Goal: Find specific page/section: Find specific page/section

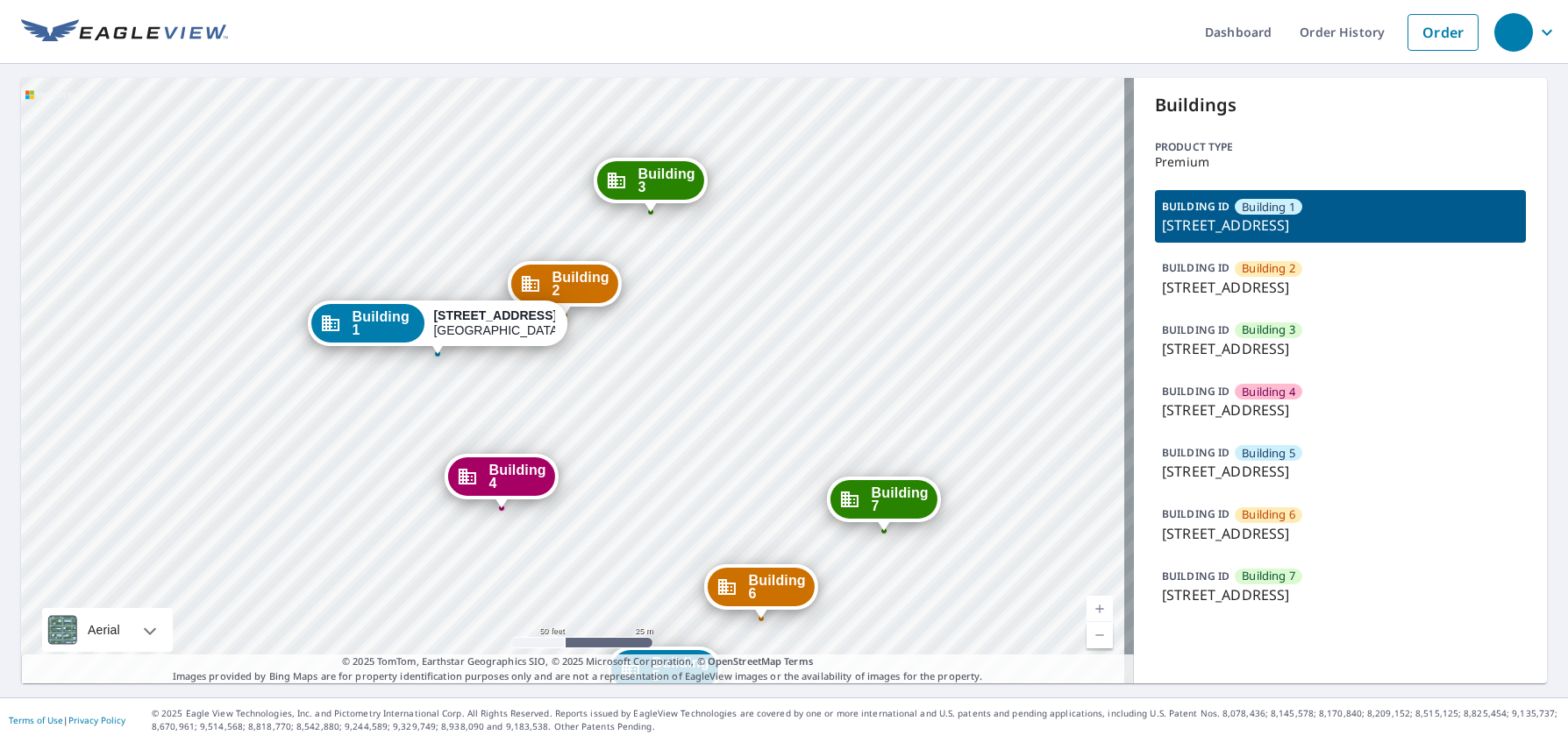
click at [507, 400] on div "Building 2 2210 Canton Street Dallas, TX 75201 Building 3 2210 Canton Street Da…" at bounding box center [577, 381] width 1113 height 606
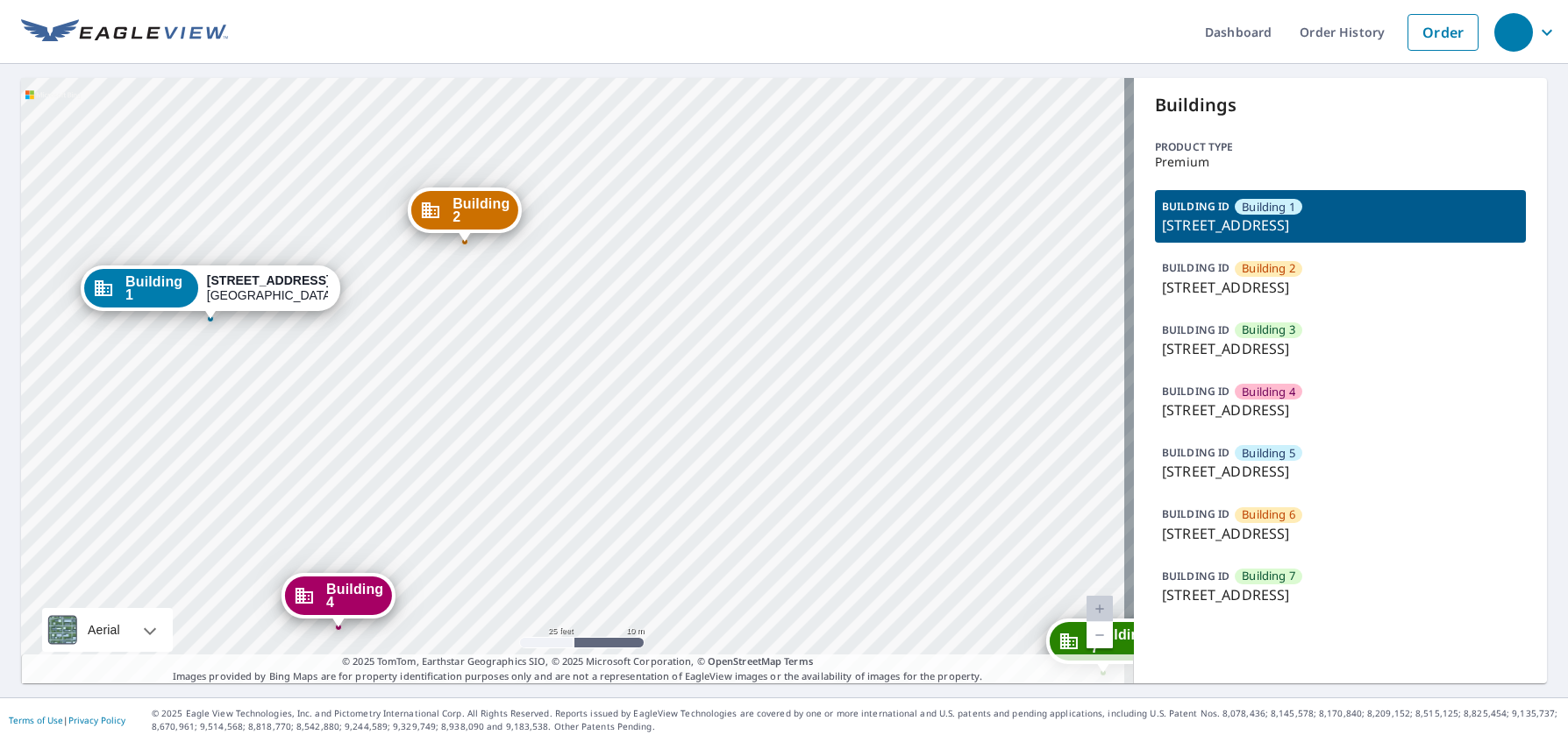
drag, startPoint x: 592, startPoint y: 367, endPoint x: 633, endPoint y: 245, distance: 128.7
click at [632, 244] on div "Building 2 2210 Canton Street Dallas, TX 75201 Building 3 2210 Canton Street Da…" at bounding box center [577, 381] width 1113 height 606
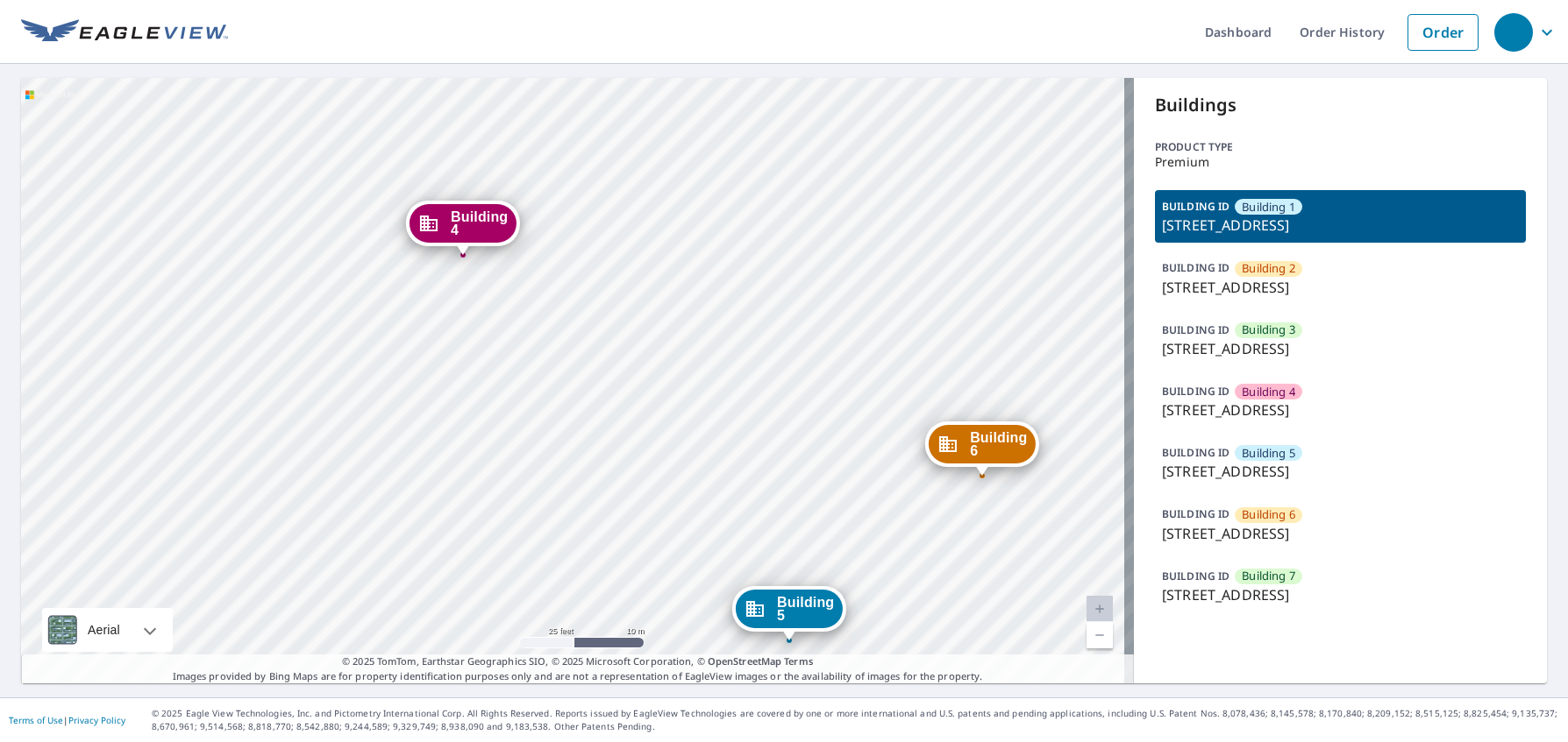
drag, startPoint x: 595, startPoint y: 292, endPoint x: 596, endPoint y: 300, distance: 8.1
click at [594, 291] on div "Building 2 2210 Canton Street Dallas, TX 75201 Building 3 2210 Canton Street Da…" at bounding box center [577, 381] width 1113 height 606
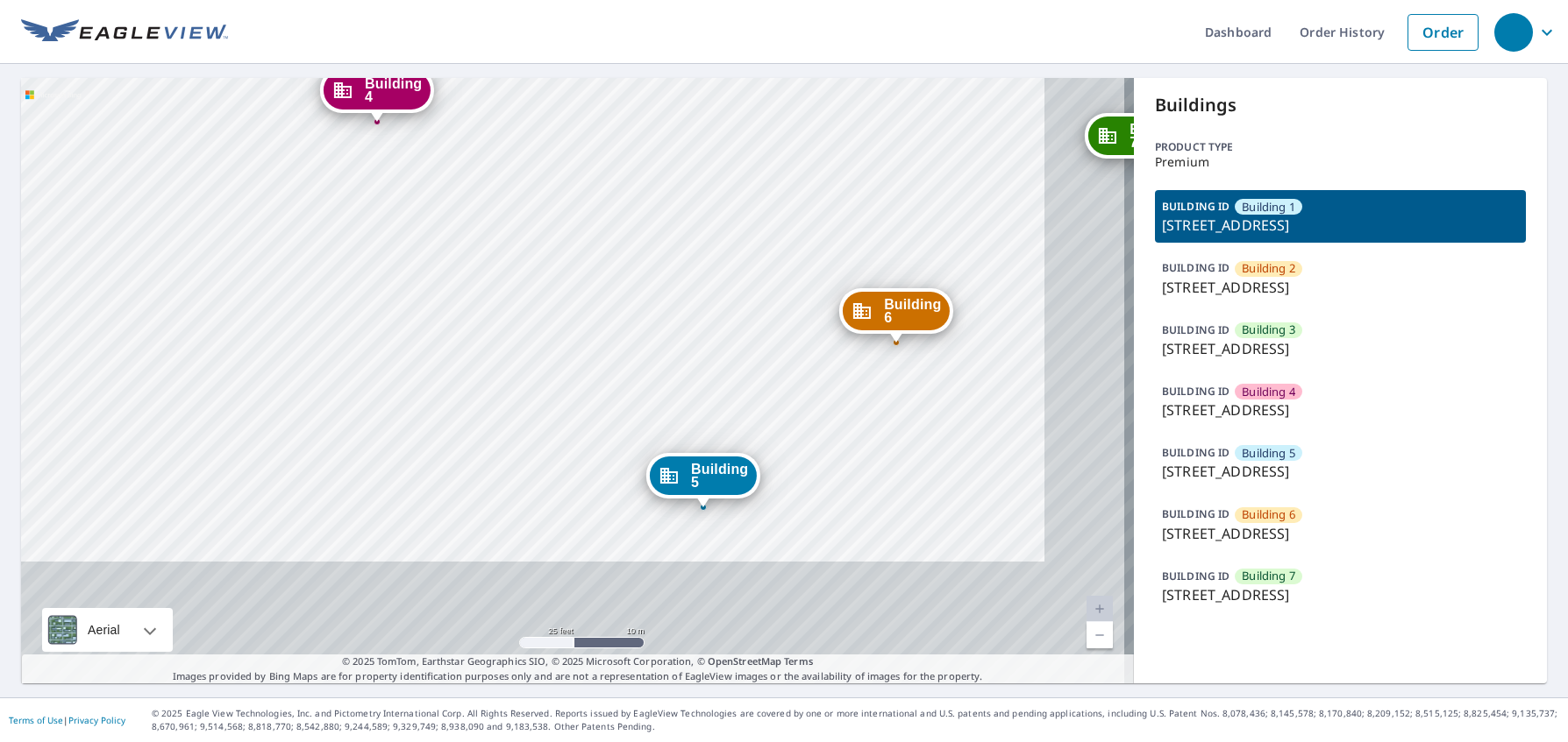
drag, startPoint x: 686, startPoint y: 326, endPoint x: 665, endPoint y: 292, distance: 40.0
click at [665, 292] on div "Building 2 2210 Canton Street Dallas, TX 75201 Building 3 2210 Canton Street Da…" at bounding box center [577, 381] width 1113 height 606
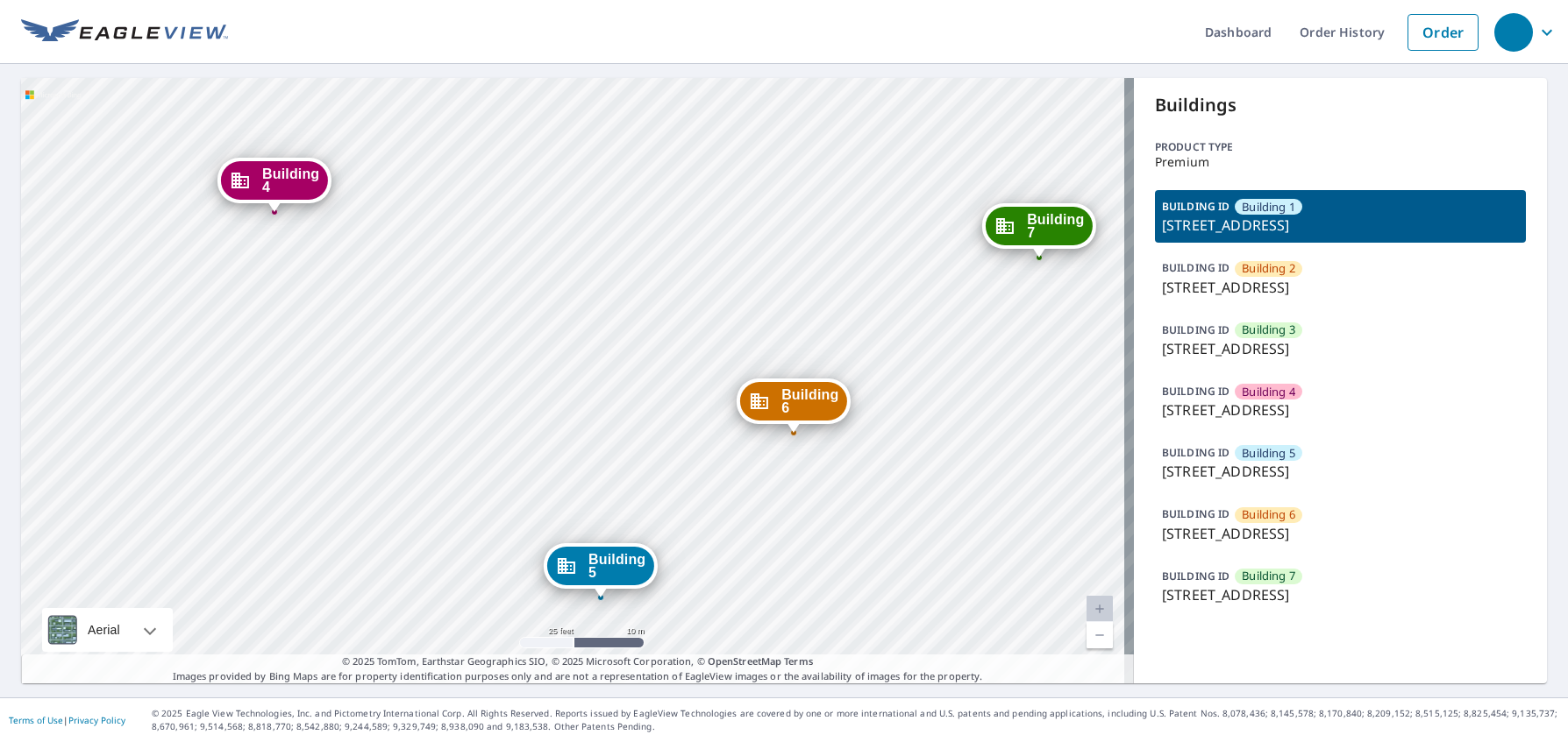
drag, startPoint x: 680, startPoint y: 339, endPoint x: 577, endPoint y: 429, distance: 136.8
click at [577, 429] on div "Building 2 2210 Canton Street Dallas, TX 75201 Building 3 2210 Canton Street Da…" at bounding box center [577, 381] width 1113 height 606
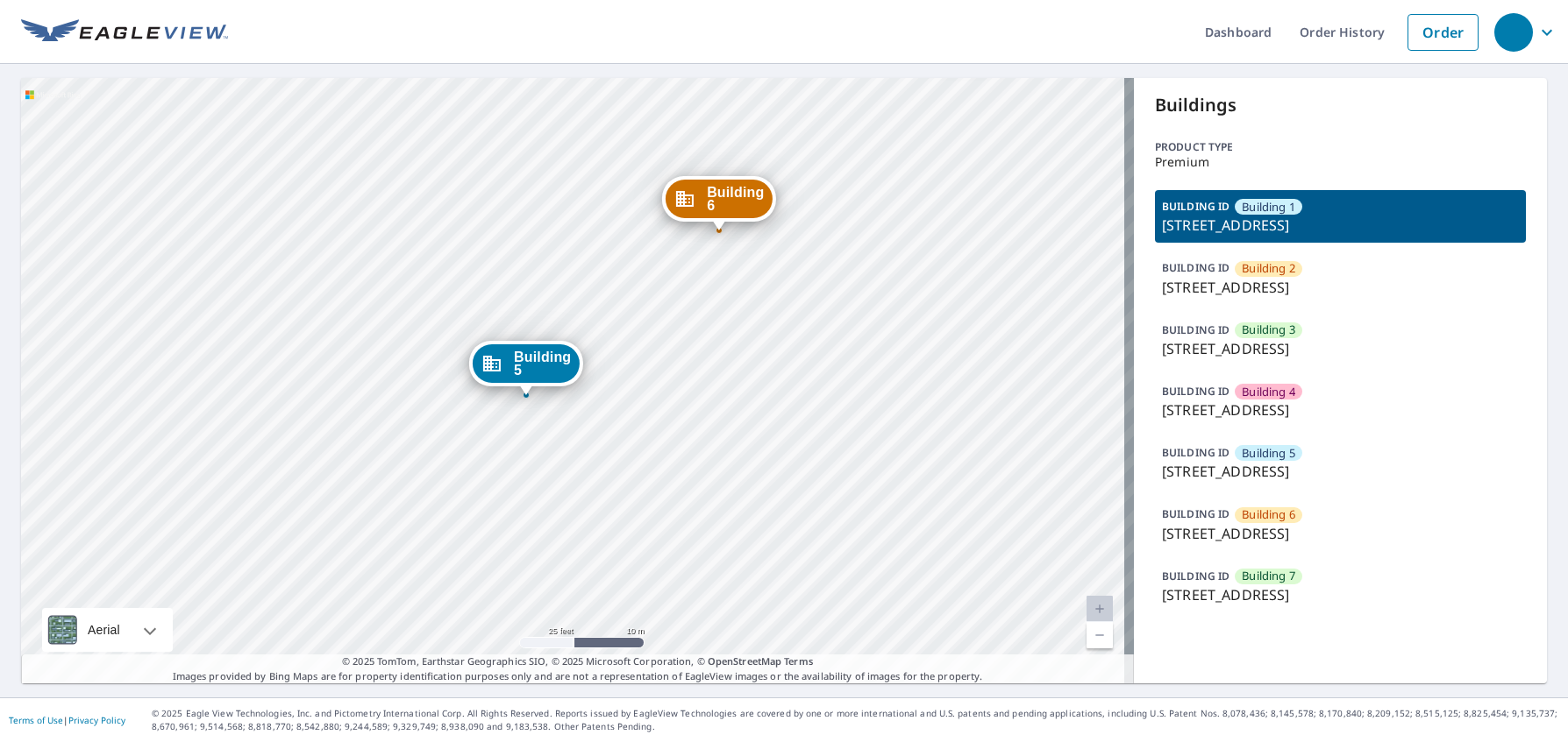
click at [520, 191] on div "Building 2 2210 Canton Street Dallas, TX 75201 Building 3 2210 Canton Street Da…" at bounding box center [577, 381] width 1113 height 606
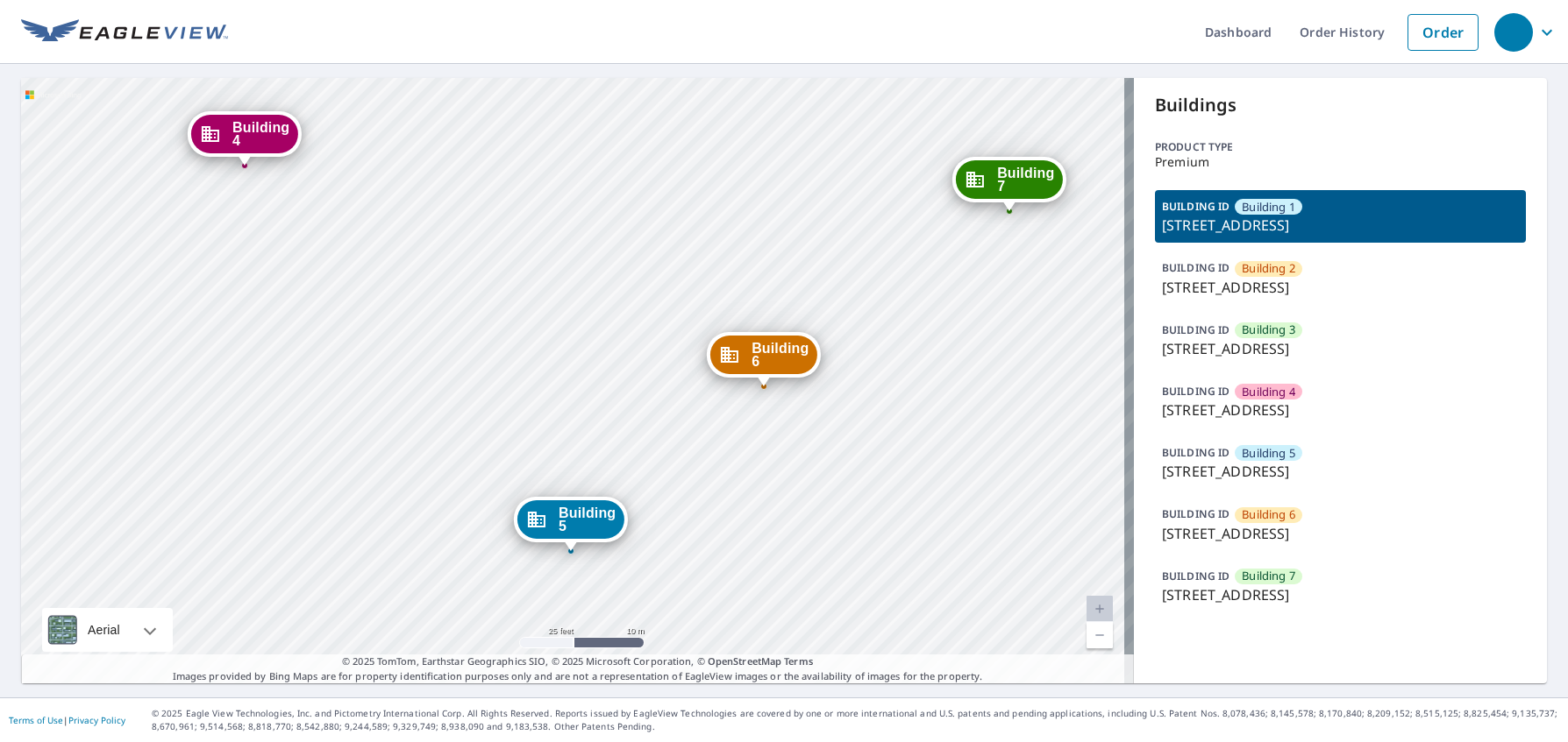
drag, startPoint x: 529, startPoint y: 200, endPoint x: 574, endPoint y: 356, distance: 162.4
click at [574, 356] on div "Building 2 2210 Canton Street Dallas, TX 75201 Building 3 2210 Canton Street Da…" at bounding box center [577, 381] width 1113 height 606
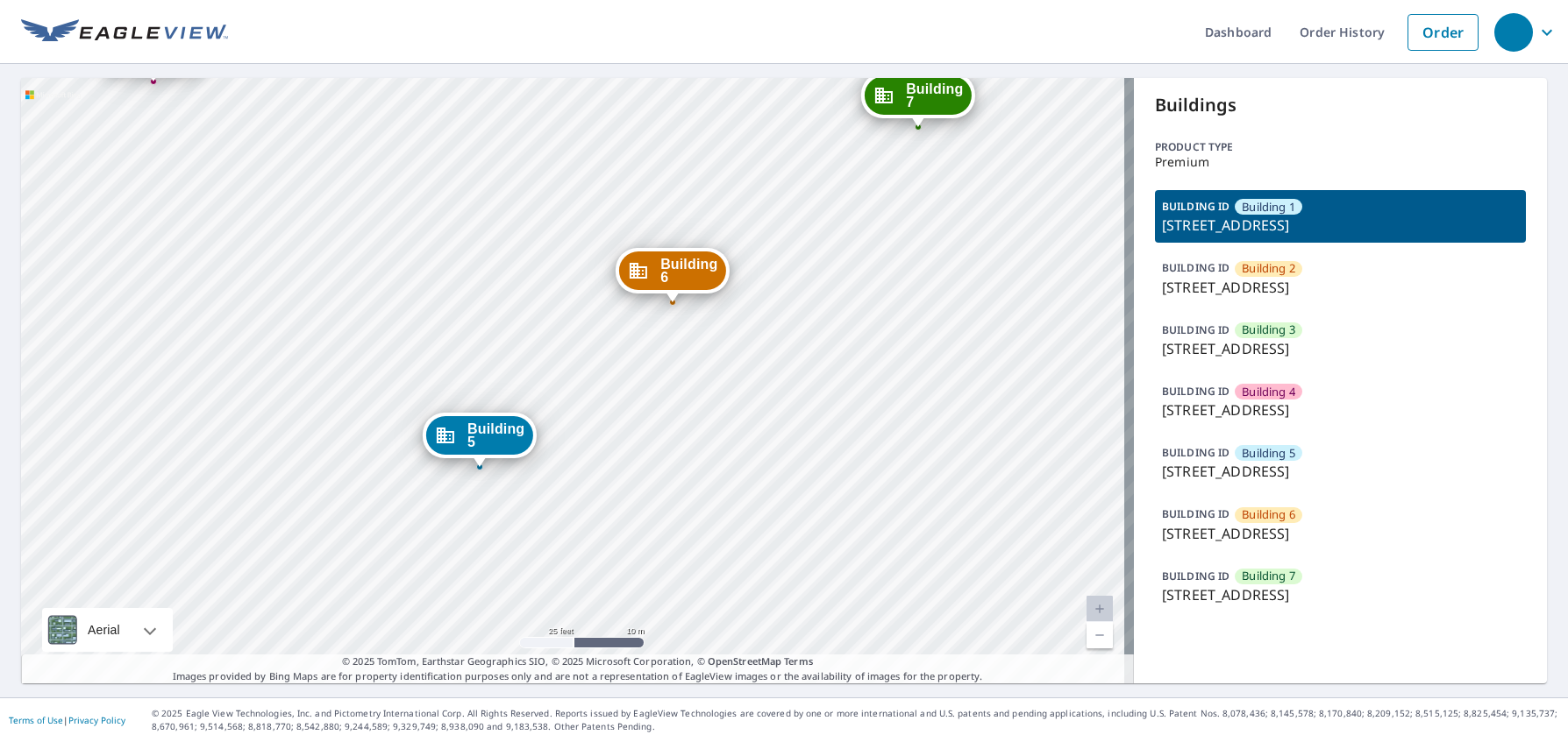
click at [493, 241] on div "Building 2 2210 Canton Street Dallas, TX 75201 Building 3 2210 Canton Street Da…" at bounding box center [577, 381] width 1113 height 606
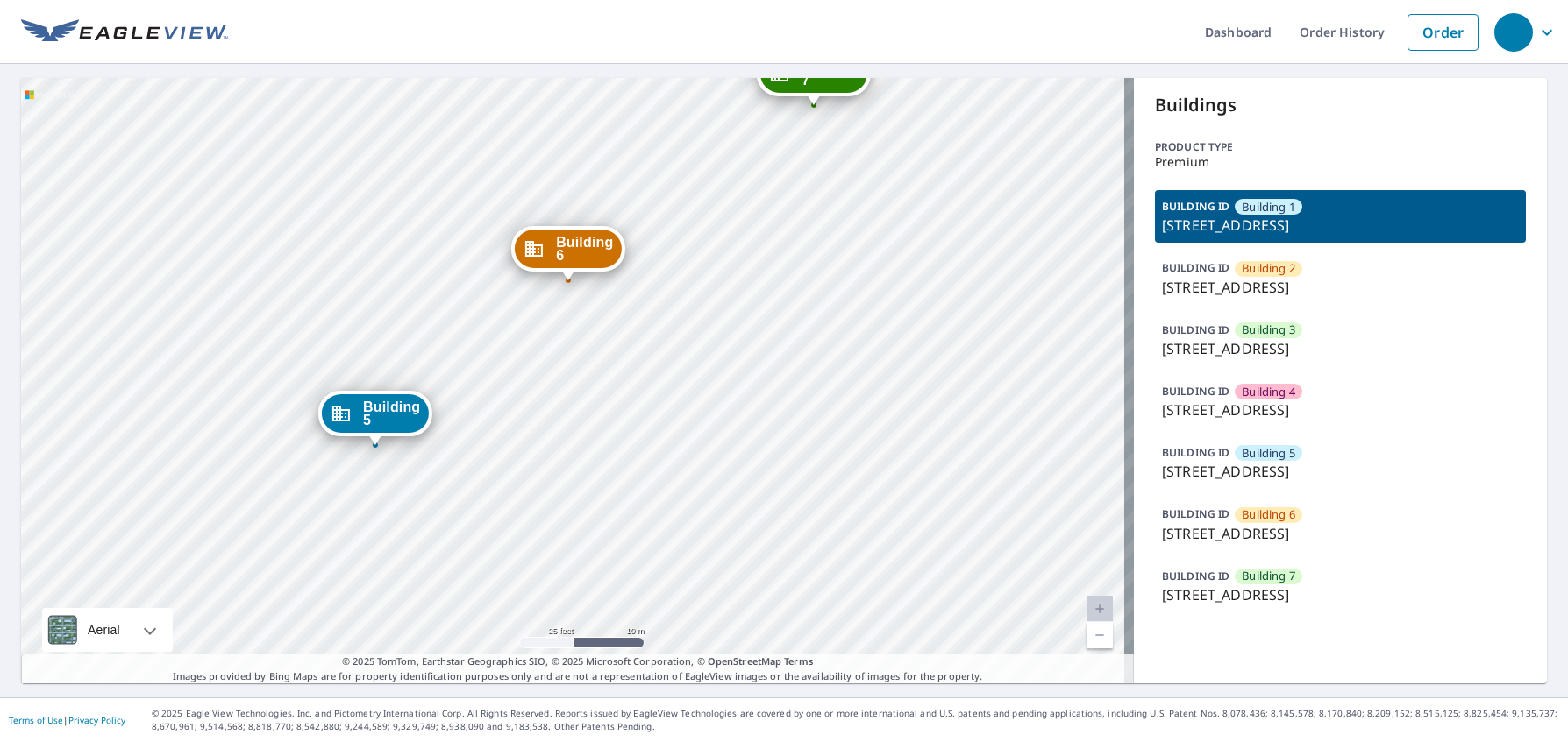
drag, startPoint x: 690, startPoint y: 249, endPoint x: 585, endPoint y: 227, distance: 107.3
click at [585, 227] on div "Building 6 2210 Canton Street Dallas, TX 75201" at bounding box center [568, 249] width 114 height 46
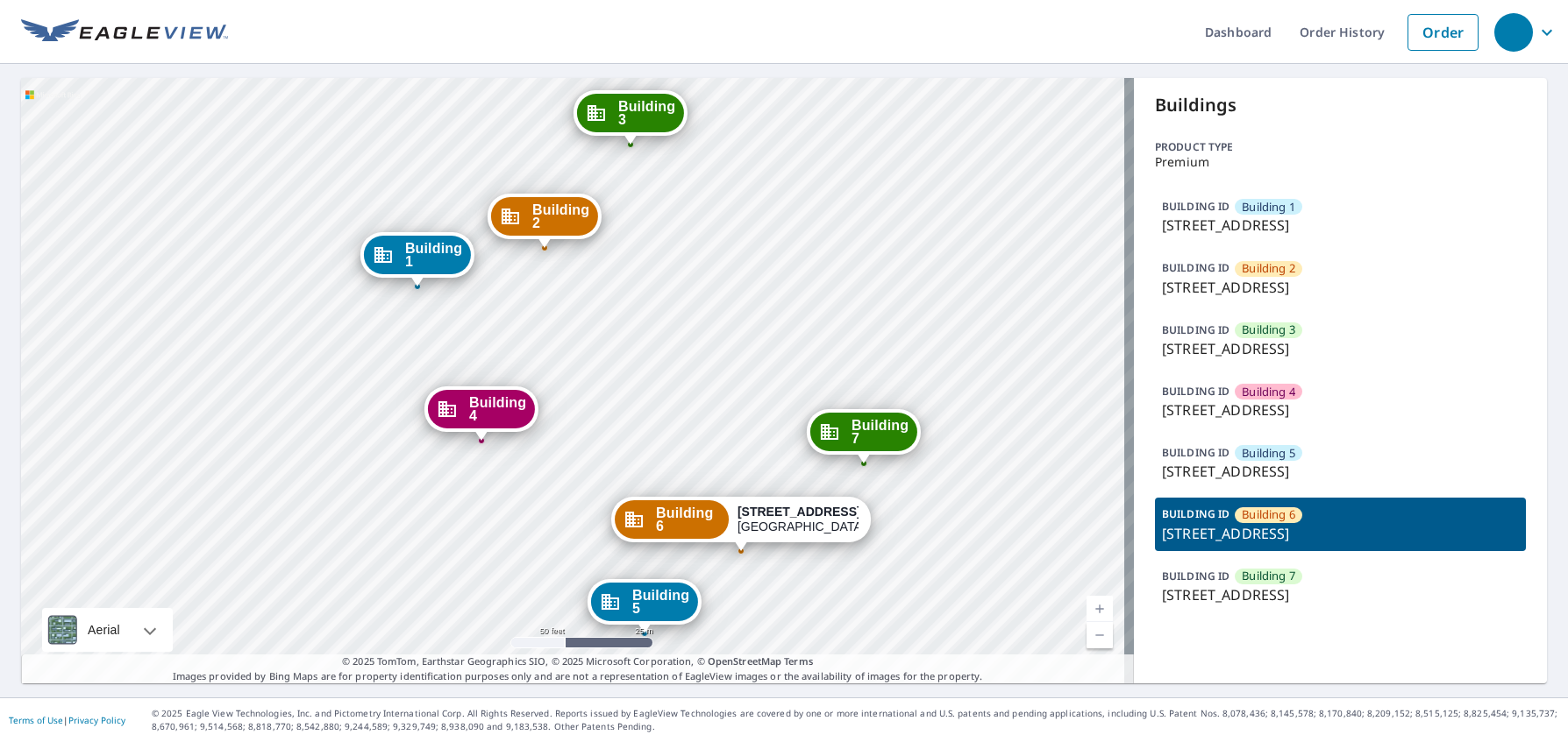
click at [719, 546] on div "Building 6 2210 Canton Street Dallas, TX 75201" at bounding box center [741, 524] width 259 height 54
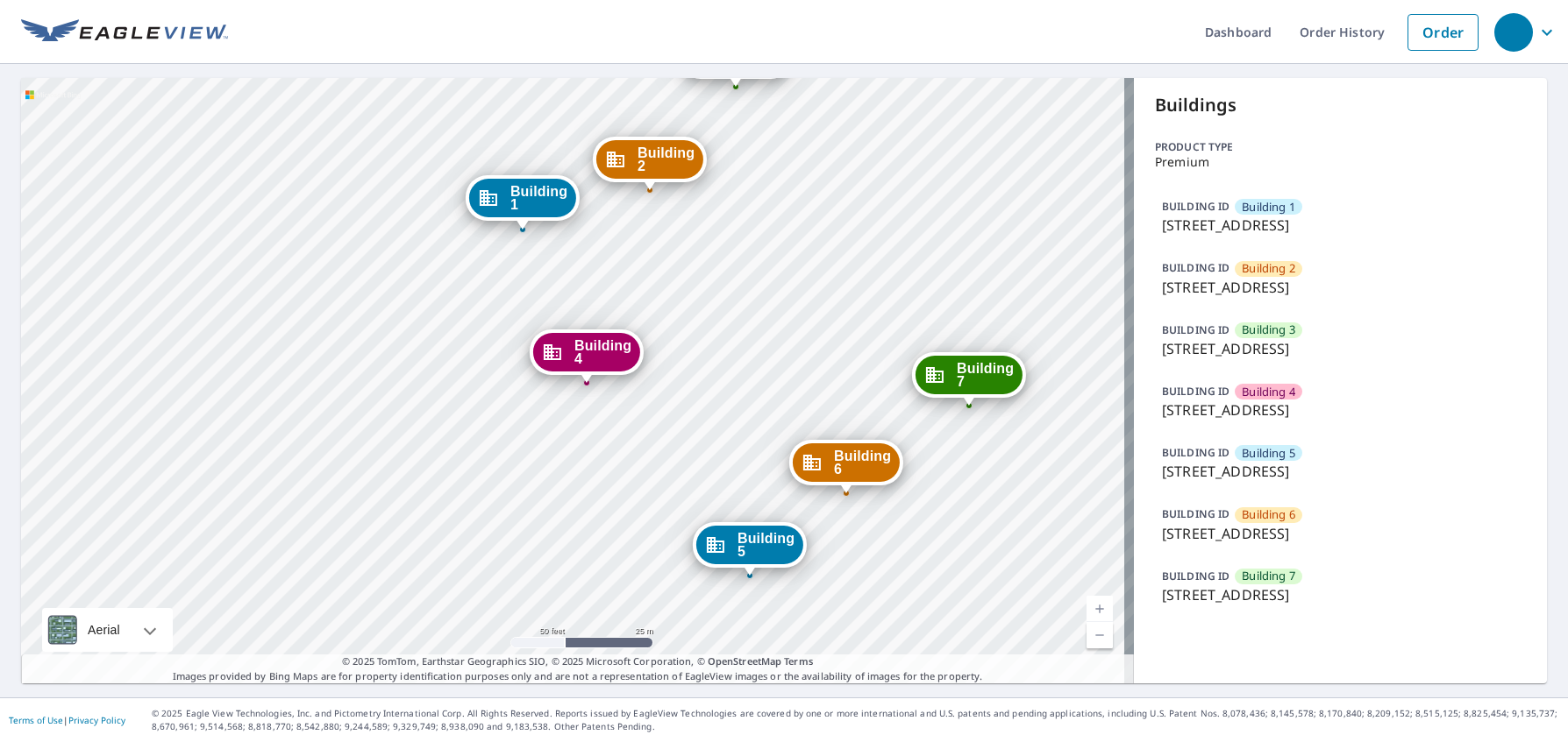
drag, startPoint x: 909, startPoint y: 373, endPoint x: 859, endPoint y: 226, distance: 155.3
click at [859, 226] on div "Building 2 2210 Canton Street Dallas, TX 75201 Building 3 2210 Canton Street Da…" at bounding box center [577, 381] width 1113 height 606
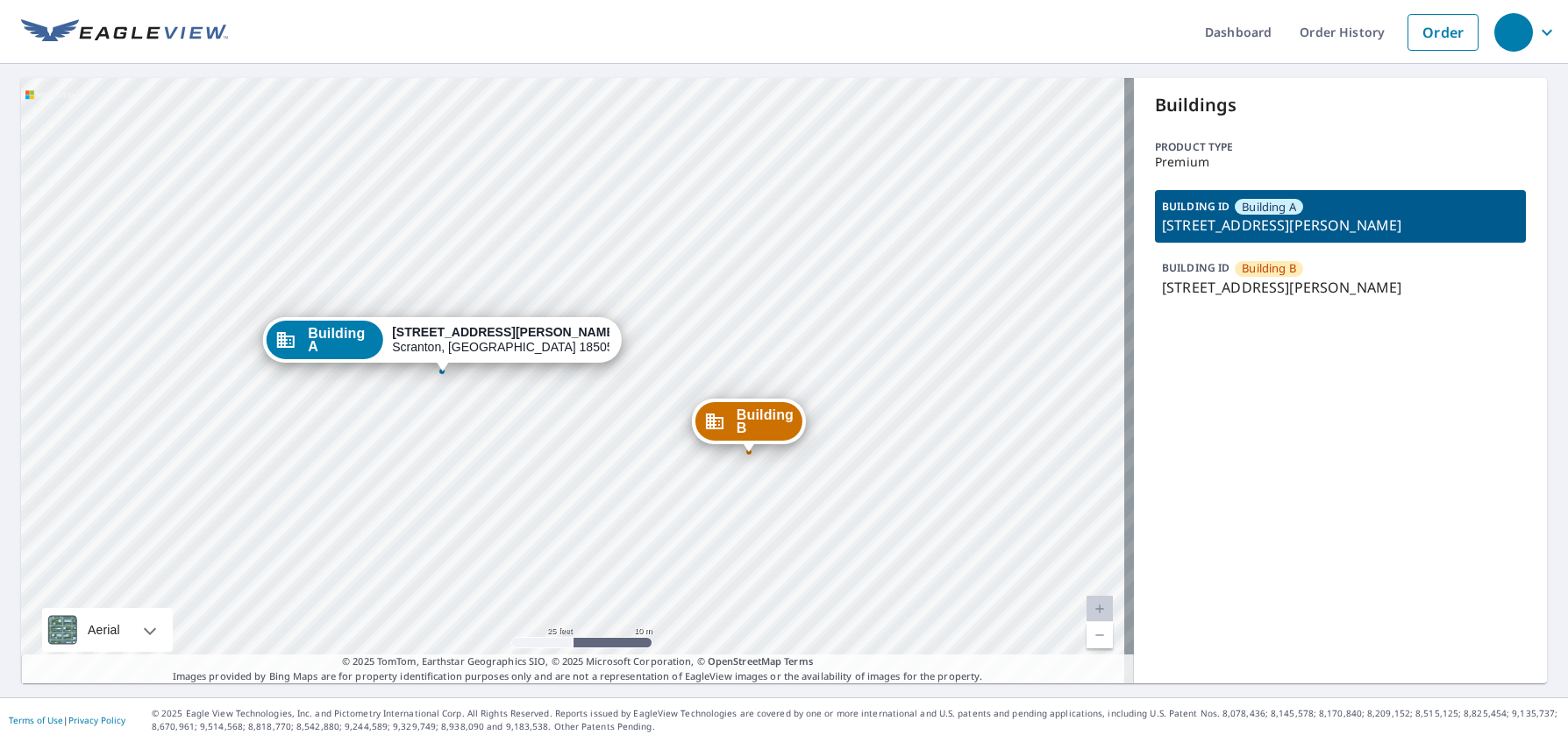
drag, startPoint x: 1418, startPoint y: 223, endPoint x: 1153, endPoint y: 230, distance: 265.1
click at [1162, 230] on p "[STREET_ADDRESS][PERSON_NAME]" at bounding box center [1340, 226] width 357 height 21
copy p "[STREET_ADDRESS][PERSON_NAME]"
